Goal: Task Accomplishment & Management: Use online tool/utility

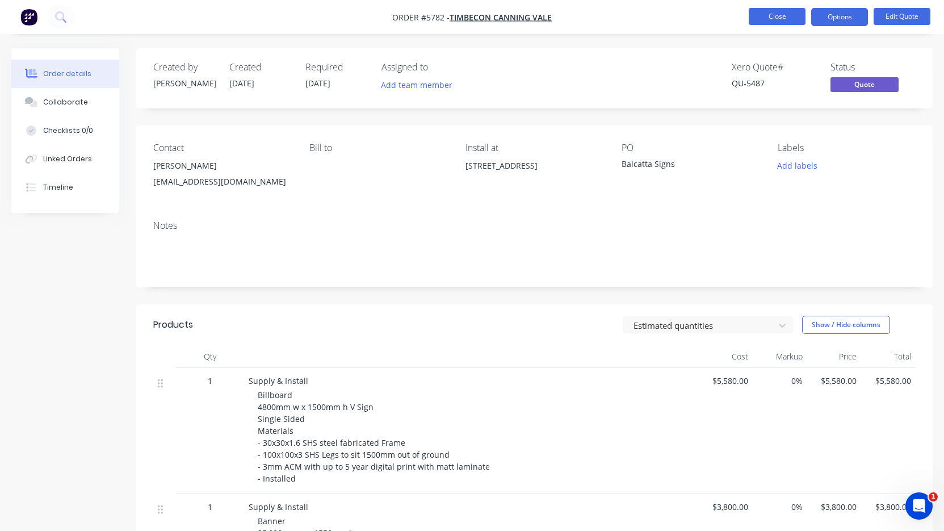
click at [782, 19] on button "Close" at bounding box center [777, 16] width 57 height 17
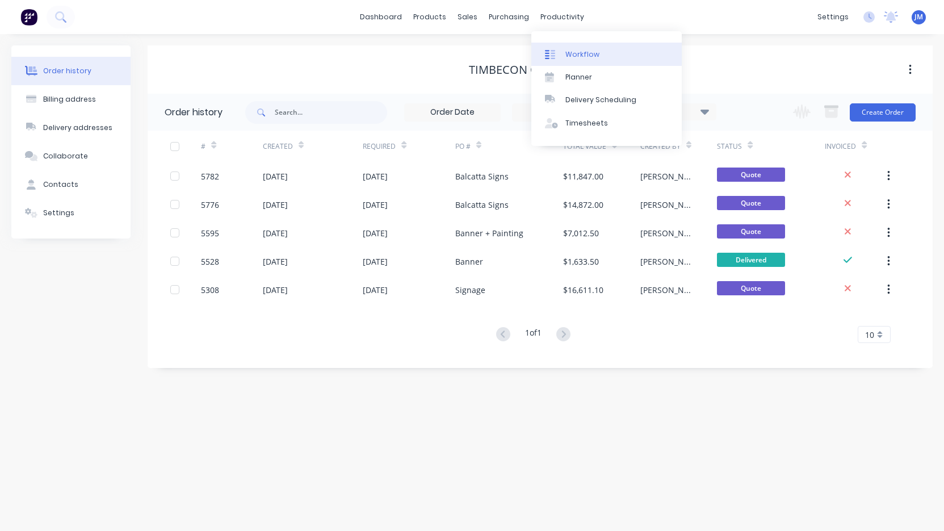
click at [575, 47] on link "Workflow" at bounding box center [606, 54] width 150 height 23
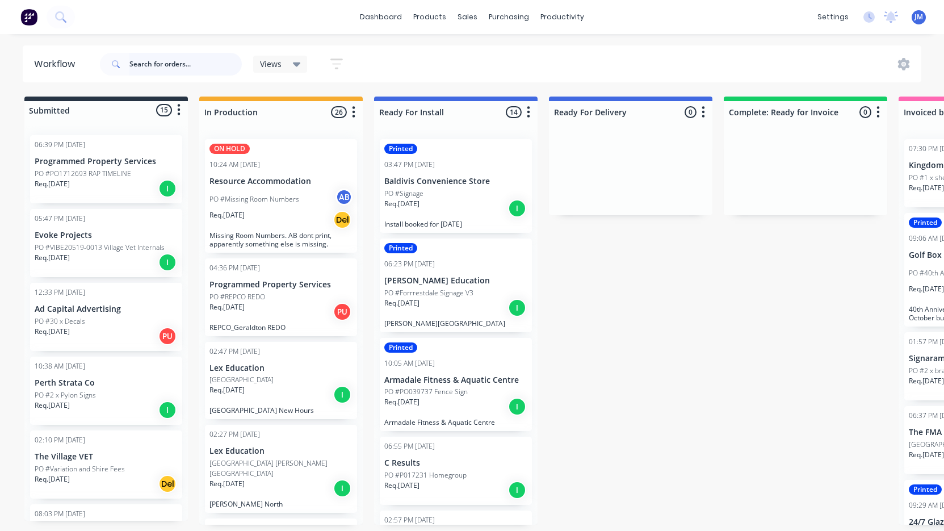
click at [179, 66] on input "text" at bounding box center [185, 64] width 112 height 23
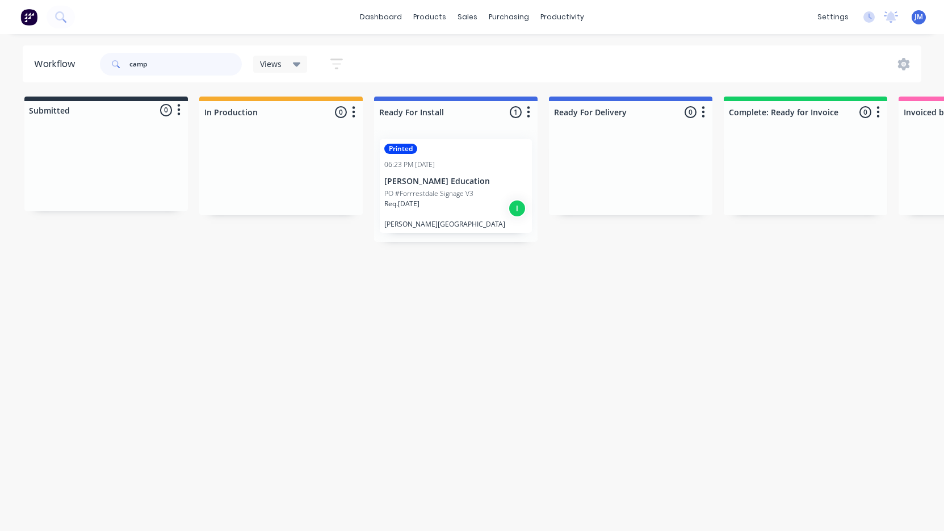
type input "camp"
click at [454, 208] on div "Req. [DATE] I" at bounding box center [455, 208] width 143 height 19
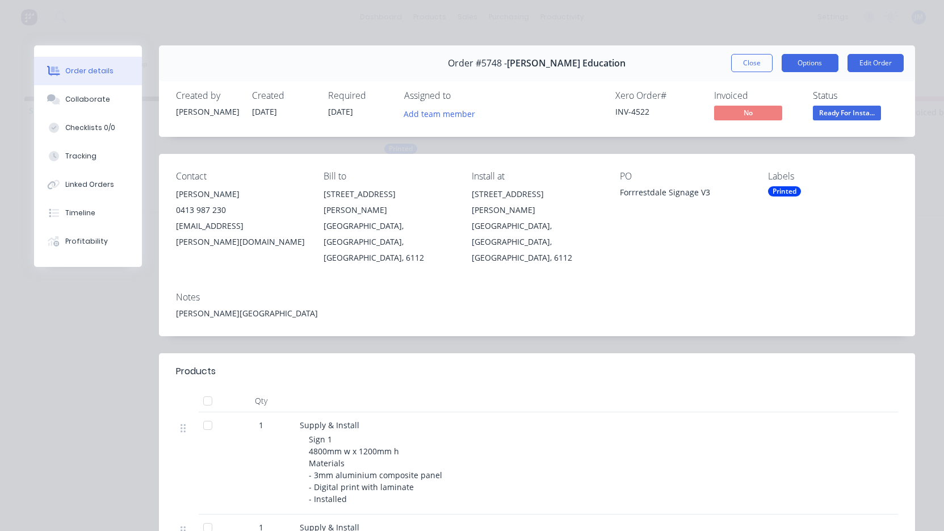
click at [815, 64] on button "Options" at bounding box center [810, 63] width 57 height 18
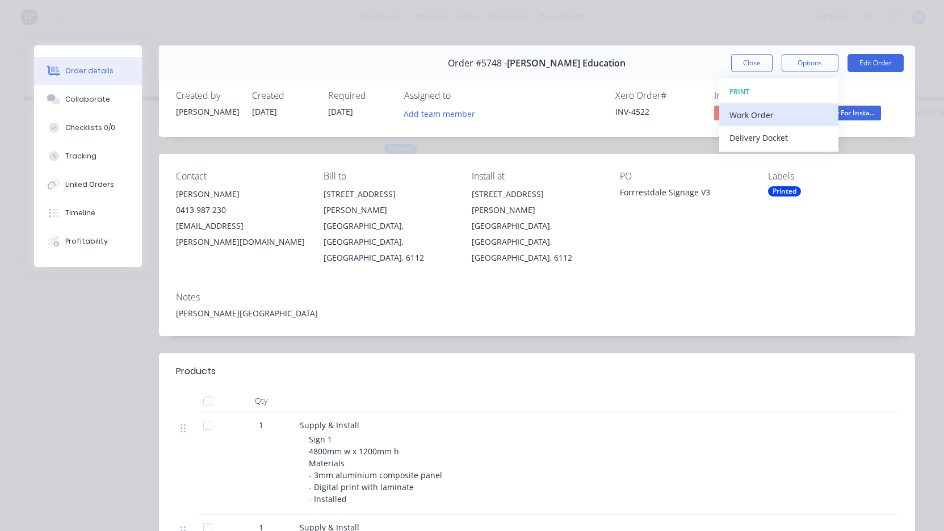
click at [791, 114] on div "Work Order" at bounding box center [778, 115] width 99 height 16
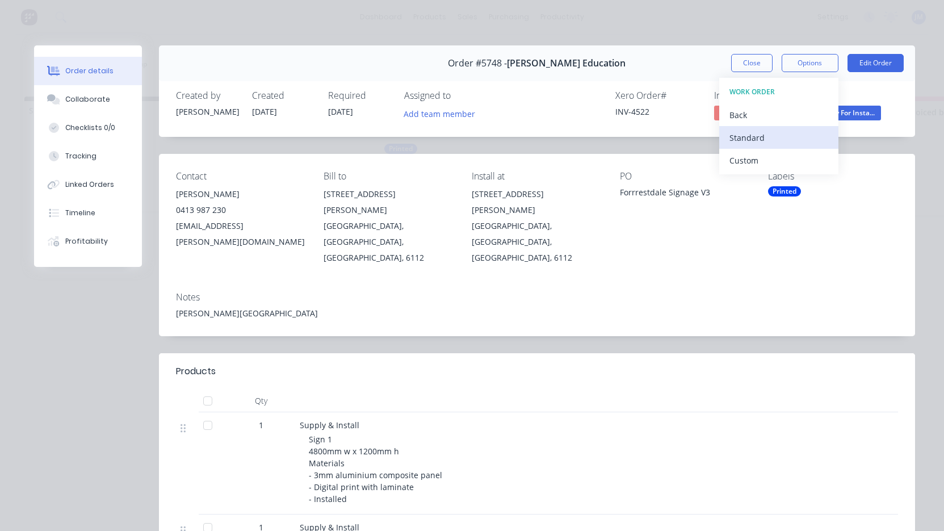
click at [788, 133] on div "Standard" at bounding box center [778, 137] width 99 height 16
